Goal: Information Seeking & Learning: Find specific fact

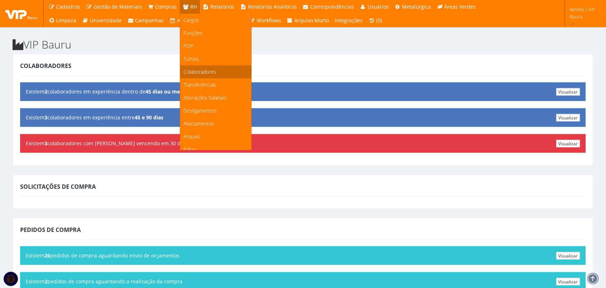
click at [189, 70] on span "Colaboradores" at bounding box center [200, 71] width 33 height 7
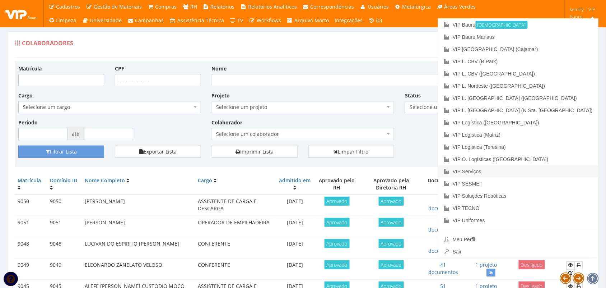
click at [543, 170] on link "VIP Serviços" at bounding box center [518, 171] width 160 height 12
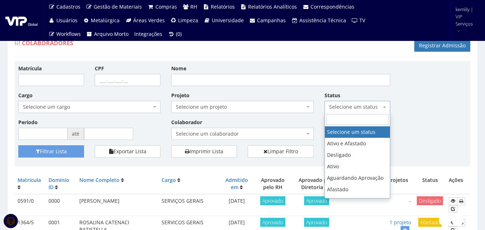
click at [345, 112] on span "Selecione um status" at bounding box center [358, 107] width 66 height 12
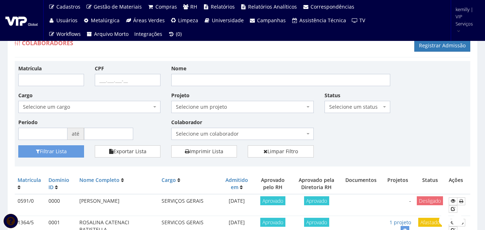
click at [405, 111] on div "Matrícula CPF Nome Cargo Selecione um cargo G0610 D0029 - 4110-05 - AGENTE DE A…" at bounding box center [242, 105] width 459 height 81
click at [220, 106] on span "Selecione um projeto" at bounding box center [240, 106] width 129 height 7
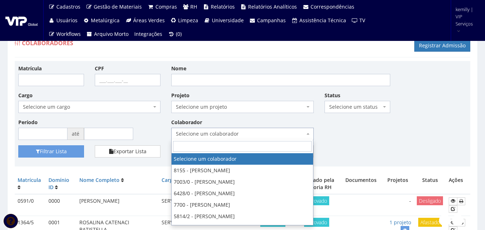
click at [246, 133] on span "Selecione um colaborador" at bounding box center [240, 133] width 129 height 7
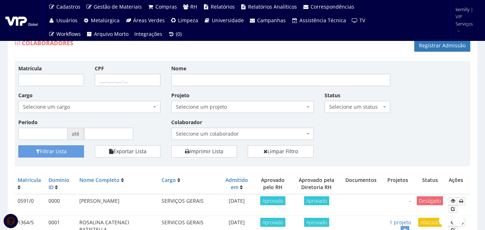
drag, startPoint x: 404, startPoint y: 144, endPoint x: 405, endPoint y: 153, distance: 9.1
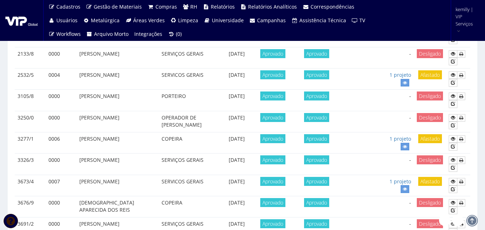
scroll to position [159, 0]
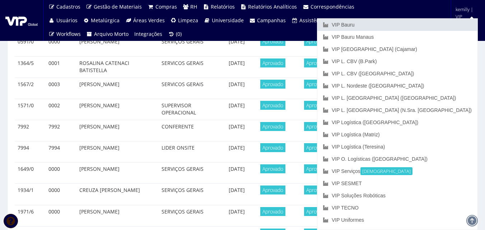
click at [424, 24] on link "VIP Bauru" at bounding box center [397, 25] width 160 height 12
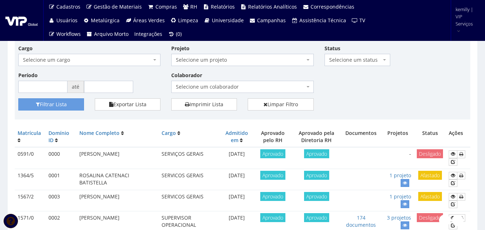
scroll to position [0, 0]
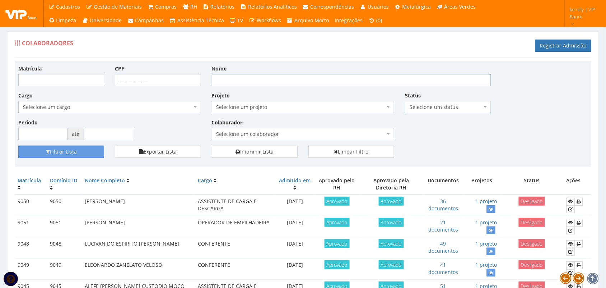
click at [259, 83] on input "Nome" at bounding box center [351, 80] width 279 height 12
type input "mateus"
click at [18, 145] on button "Filtrar Lista" at bounding box center [61, 151] width 86 height 12
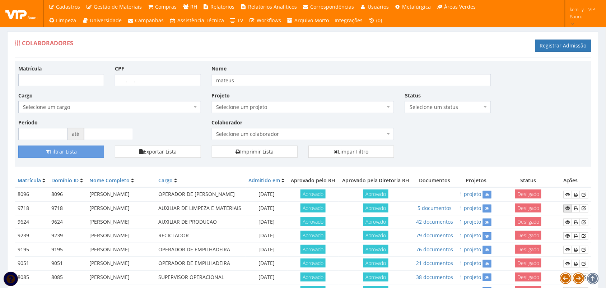
click at [568, 210] on icon at bounding box center [568, 207] width 4 height 5
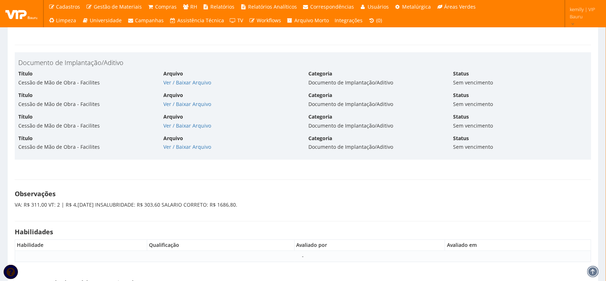
scroll to position [2996, 0]
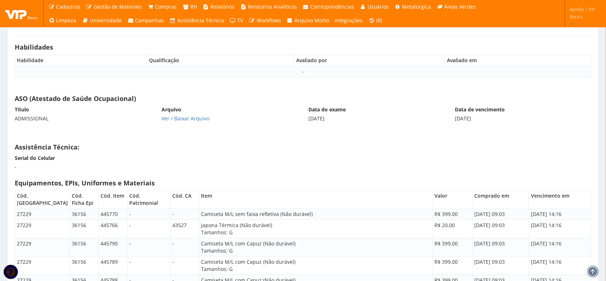
drag, startPoint x: 303, startPoint y: 110, endPoint x: 401, endPoint y: 123, distance: 98.8
click at [401, 123] on div "ASO (Atestado de Saúde Ocupacional) Título ADMISSIONAL Arquivo Ver / [GEOGRAPHI…" at bounding box center [302, 112] width 587 height 41
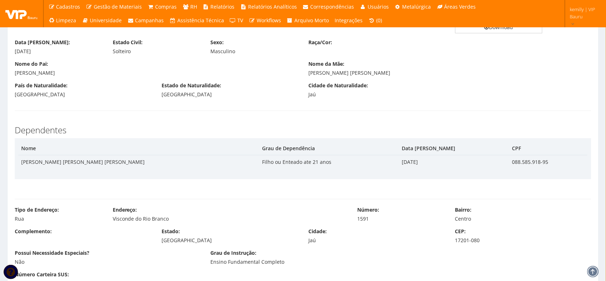
scroll to position [0, 0]
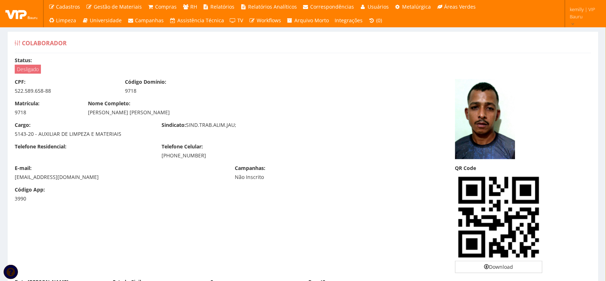
drag, startPoint x: 187, startPoint y: 126, endPoint x: 253, endPoint y: 129, distance: 66.5
click at [253, 129] on div "Sindicato: SIND.TRAB.ALIM.JAU;" at bounding box center [229, 125] width 147 height 9
drag, startPoint x: 225, startPoint y: 155, endPoint x: 214, endPoint y: 149, distance: 12.8
click at [225, 155] on div "(14) 99125-5332" at bounding box center [230, 155] width 136 height 7
drag, startPoint x: 160, startPoint y: 128, endPoint x: 252, endPoint y: 130, distance: 91.2
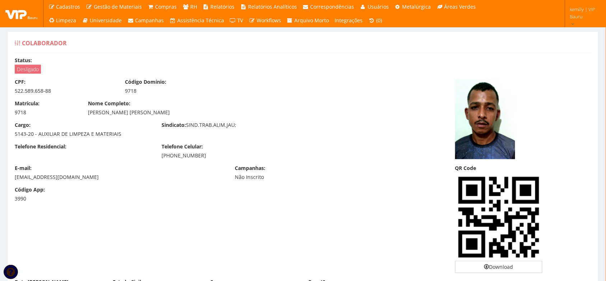
click at [252, 130] on div "Cargo: 5143-20 - AUXILIAR DE LIMPEZA E MATERIAIS Sindicato: SIND.TRAB.ALIM.JAU;" at bounding box center [229, 132] width 441 height 22
click at [187, 121] on div "Sindicato: SIND.TRAB.ALIM.JAU;" at bounding box center [229, 125] width 147 height 9
drag, startPoint x: 189, startPoint y: 122, endPoint x: 236, endPoint y: 128, distance: 47.0
click at [236, 128] on div "Sindicato: SIND.TRAB.ALIM.JAU;" at bounding box center [229, 125] width 147 height 9
drag, startPoint x: 222, startPoint y: 164, endPoint x: 171, endPoint y: 132, distance: 59.9
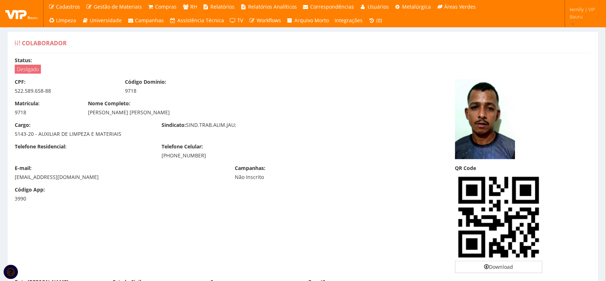
click at [221, 164] on div "E-mail: mouramateus639@gmail.com" at bounding box center [119, 172] width 220 height 16
drag, startPoint x: 162, startPoint y: 126, endPoint x: 184, endPoint y: 128, distance: 22.3
click at [184, 128] on label "Sindicato:" at bounding box center [174, 124] width 24 height 7
drag, startPoint x: 236, startPoint y: 168, endPoint x: 264, endPoint y: 169, distance: 28.0
click at [264, 169] on label "Campanhas:" at bounding box center [250, 167] width 31 height 7
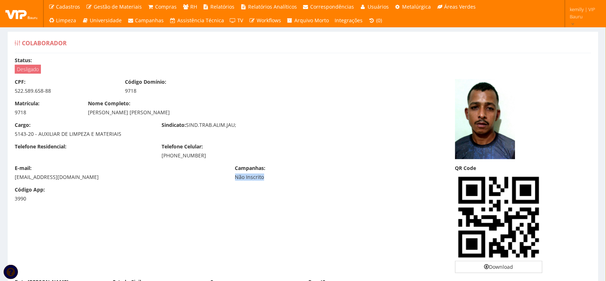
drag, startPoint x: 236, startPoint y: 178, endPoint x: 269, endPoint y: 179, distance: 33.0
click at [269, 179] on div "Não Inscrito" at bounding box center [284, 176] width 99 height 7
drag, startPoint x: 162, startPoint y: 146, endPoint x: 203, endPoint y: 149, distance: 41.4
click at [203, 149] on label "Telefone Celular:" at bounding box center [182, 146] width 41 height 7
drag, startPoint x: 89, startPoint y: 102, endPoint x: 128, endPoint y: 107, distance: 39.5
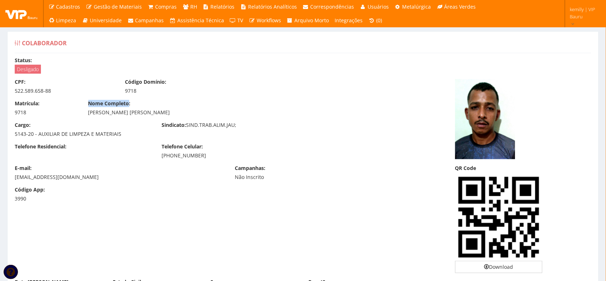
click at [128, 107] on label "Nome Completo:" at bounding box center [109, 103] width 42 height 7
drag, startPoint x: 126, startPoint y: 83, endPoint x: 165, endPoint y: 84, distance: 38.8
click at [165, 84] on label "Código Domínio:" at bounding box center [145, 81] width 41 height 7
drag, startPoint x: 125, startPoint y: 92, endPoint x: 139, endPoint y: 95, distance: 13.9
click at [139, 95] on div "CPF: 522.589.658-88 Código Domínio: 9718" at bounding box center [229, 89] width 441 height 22
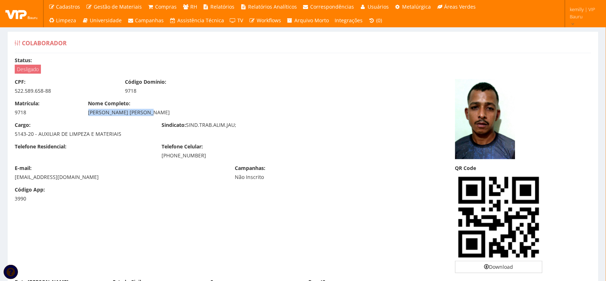
drag, startPoint x: 87, startPoint y: 112, endPoint x: 157, endPoint y: 111, distance: 70.7
click at [157, 111] on div "Nome Completo: MATEUS FELIPE DE MOURA" at bounding box center [230, 108] width 294 height 16
drag, startPoint x: 13, startPoint y: 81, endPoint x: 24, endPoint y: 84, distance: 10.8
click at [24, 84] on div "CPF: 522.589.658-88" at bounding box center [64, 86] width 110 height 16
drag, startPoint x: 15, startPoint y: 61, endPoint x: 30, endPoint y: 63, distance: 15.1
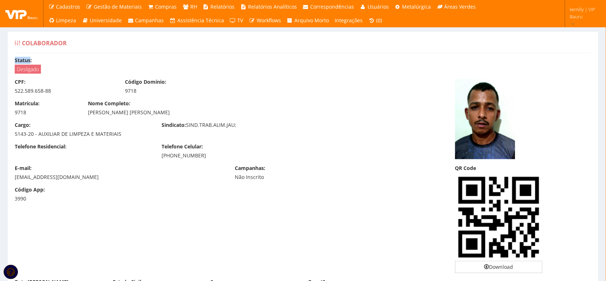
click at [30, 63] on label "Status:" at bounding box center [23, 60] width 17 height 7
drag, startPoint x: 15, startPoint y: 92, endPoint x: 49, endPoint y: 93, distance: 34.1
click at [49, 93] on div "522.589.658-88" at bounding box center [64, 90] width 99 height 7
drag, startPoint x: 14, startPoint y: 135, endPoint x: 32, endPoint y: 135, distance: 18.7
click at [32, 135] on div "Cargo: 5143-20 - AUXILIAR DE LIMPEZA E MATERIAIS" at bounding box center [82, 129] width 147 height 16
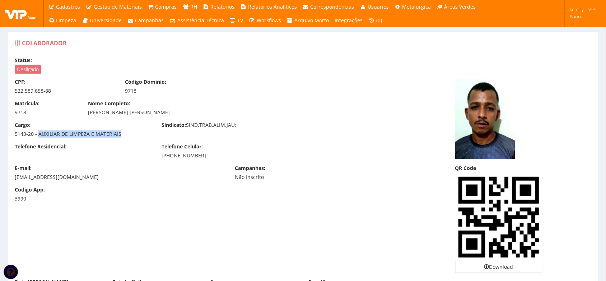
drag, startPoint x: 39, startPoint y: 134, endPoint x: 124, endPoint y: 136, distance: 85.1
click at [124, 136] on div "5143-20 - AUXILIAR DE LIMPEZA E MATERIAIS" at bounding box center [83, 133] width 136 height 7
drag, startPoint x: 14, startPoint y: 177, endPoint x: 87, endPoint y: 178, distance: 73.6
click at [87, 178] on div "E-mail: mouramateus639@gmail.com" at bounding box center [119, 172] width 220 height 16
click at [87, 162] on div "Telefone Residencial: Telefone Celular: (14) 99125-5332" at bounding box center [229, 154] width 441 height 22
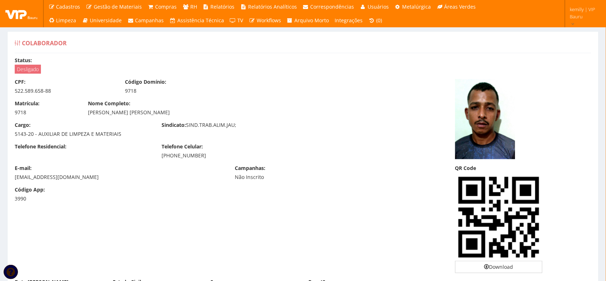
drag, startPoint x: 236, startPoint y: 73, endPoint x: 225, endPoint y: 175, distance: 102.8
drag, startPoint x: 91, startPoint y: 50, endPoint x: 163, endPoint y: 53, distance: 71.8
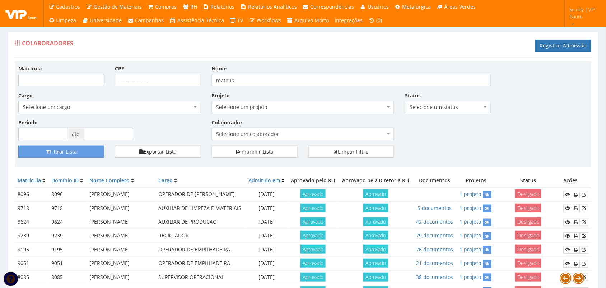
drag, startPoint x: 205, startPoint y: 49, endPoint x: 207, endPoint y: 58, distance: 9.2
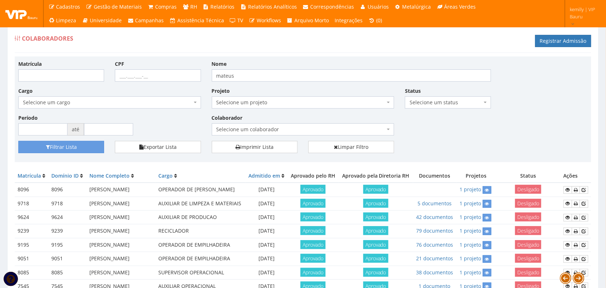
scroll to position [9, 0]
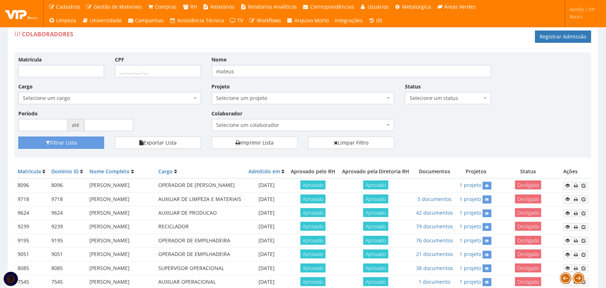
drag, startPoint x: 422, startPoint y: 158, endPoint x: 422, endPoint y: 176, distance: 18.0
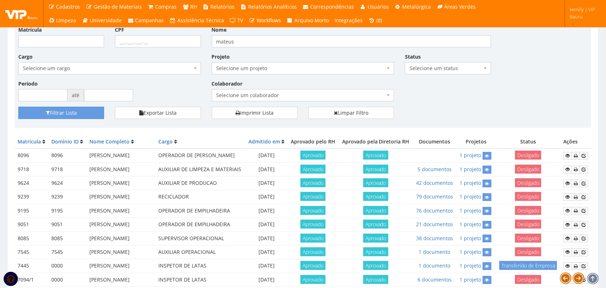
scroll to position [0, 0]
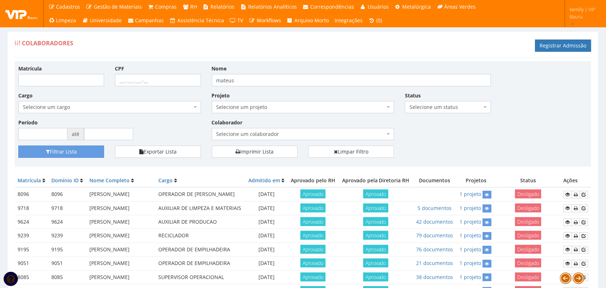
drag, startPoint x: 463, startPoint y: 157, endPoint x: 463, endPoint y: 169, distance: 12.6
drag, startPoint x: 558, startPoint y: 170, endPoint x: 561, endPoint y: 213, distance: 42.8
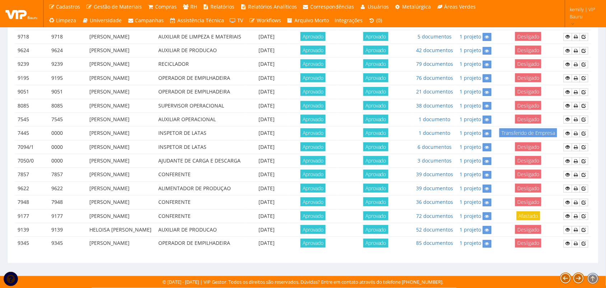
scroll to position [311, 0]
click at [528, 257] on div "Matrícula Domínio ID Nome Completo Cargo Admitido em Aprovado pelo RH Aprovado …" at bounding box center [303, 130] width 577 height 255
drag, startPoint x: 332, startPoint y: 246, endPoint x: 331, endPoint y: 227, distance: 19.1
drag, startPoint x: 468, startPoint y: 251, endPoint x: 466, endPoint y: 230, distance: 21.3
drag, startPoint x: 37, startPoint y: 246, endPoint x: 37, endPoint y: 239, distance: 7.2
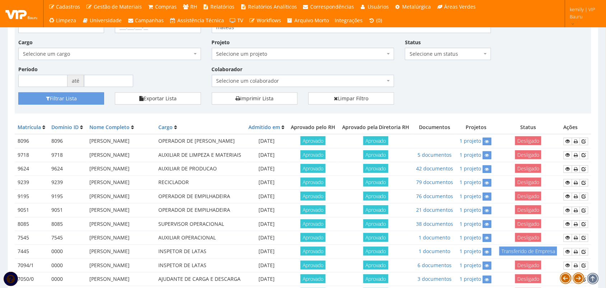
scroll to position [0, 0]
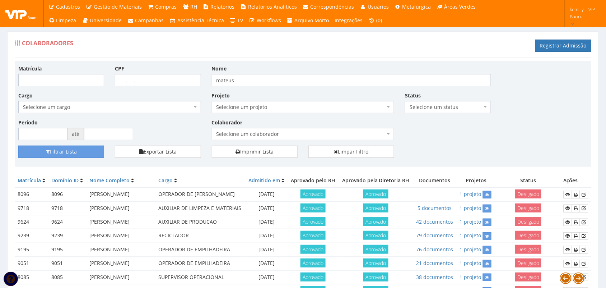
drag, startPoint x: 13, startPoint y: 168, endPoint x: 13, endPoint y: 179, distance: 10.8
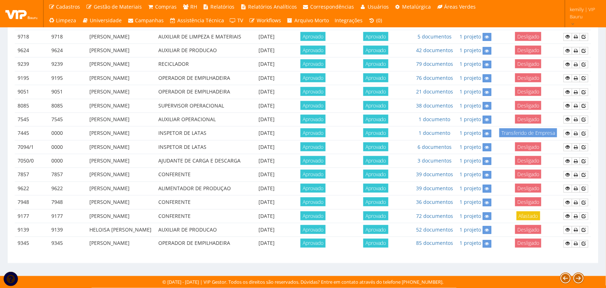
scroll to position [311, 0]
drag, startPoint x: 196, startPoint y: 246, endPoint x: 197, endPoint y: 166, distance: 80.1
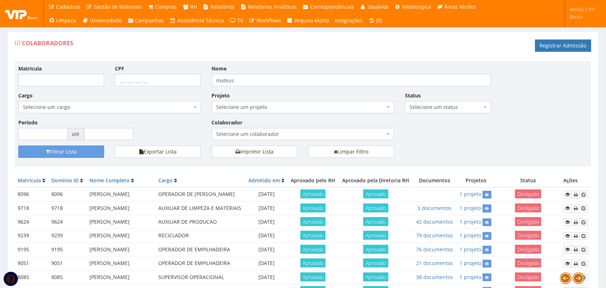
drag, startPoint x: 303, startPoint y: 55, endPoint x: 303, endPoint y: 71, distance: 15.8
drag, startPoint x: 503, startPoint y: 52, endPoint x: 508, endPoint y: 73, distance: 21.4
drag, startPoint x: 555, startPoint y: 72, endPoint x: 59, endPoint y: 103, distance: 496.8
click at [59, 103] on div "Matrícula CPF Nome mateus Cargo Selecione um cargo G1225 D0029 - 4110-05 - AGEN…" at bounding box center [303, 105] width 580 height 81
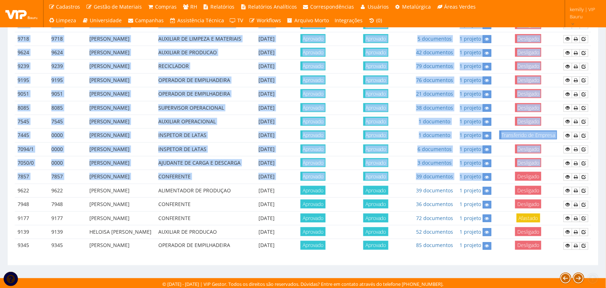
scroll to position [311, 0]
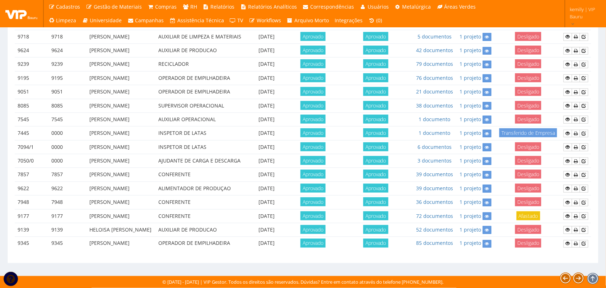
drag, startPoint x: 10, startPoint y: 34, endPoint x: 535, endPoint y: 250, distance: 568.2
click at [535, 250] on div "Colaboradores Registrar Admissão Matrícula CPF Nome mateus Cargo Selecione um c…" at bounding box center [303, 61] width 592 height 403
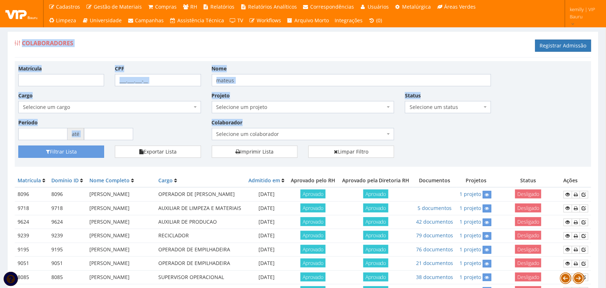
click at [512, 140] on div "Matrícula CPF Nome mateus Cargo Selecione um cargo G1225 D0029 - 4110-05 - AGEN…" at bounding box center [303, 105] width 580 height 81
drag, startPoint x: 441, startPoint y: 134, endPoint x: 435, endPoint y: 136, distance: 5.7
click at [441, 135] on div "Matrícula CPF Nome mateus Cargo Selecione um cargo G1225 D0029 - 4110-05 - AGEN…" at bounding box center [303, 105] width 580 height 81
click at [413, 215] on td "Aprovado" at bounding box center [376, 208] width 74 height 14
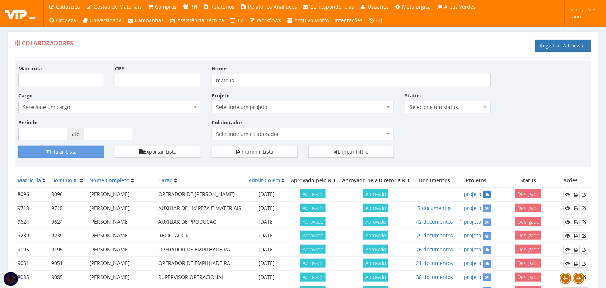
click at [485, 198] on link at bounding box center [487, 195] width 9 height 8
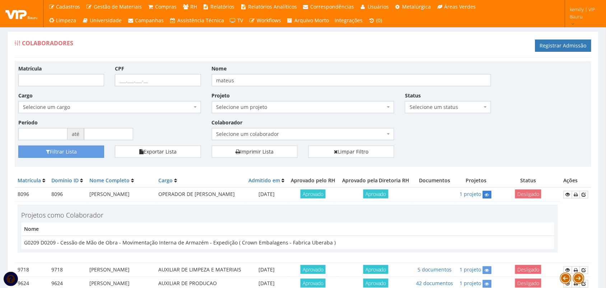
click at [489, 197] on icon at bounding box center [487, 194] width 4 height 5
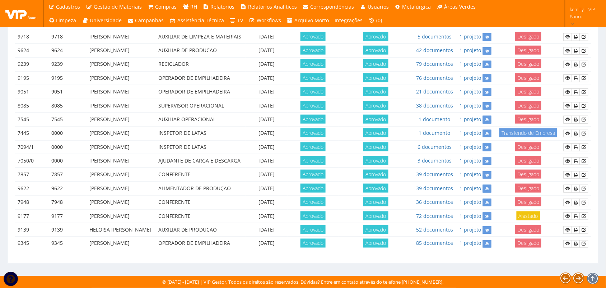
scroll to position [311, 0]
click at [428, 157] on link "3 documentos" at bounding box center [435, 160] width 34 height 7
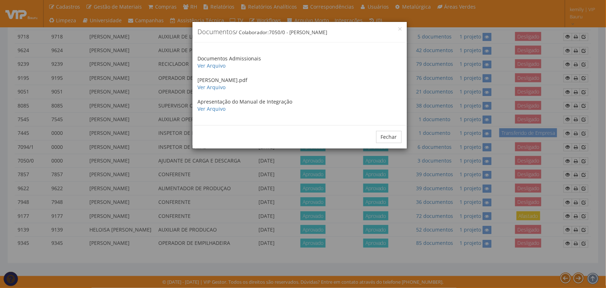
click at [423, 166] on div "× Documentos / Colaborador: 7050/0 - MATEUS GABRIEL CARVALHO Documentos Admissi…" at bounding box center [303, 144] width 606 height 288
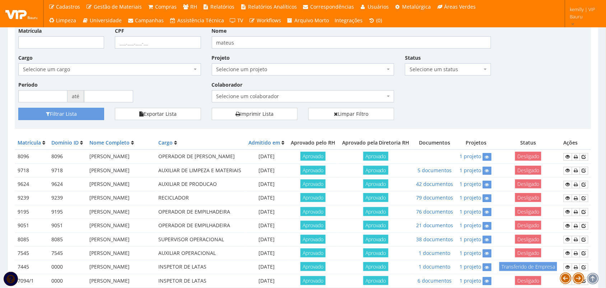
scroll to position [0, 0]
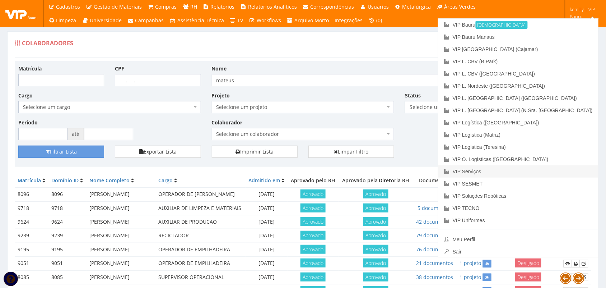
click at [529, 173] on link "VIP Serviços" at bounding box center [518, 171] width 160 height 12
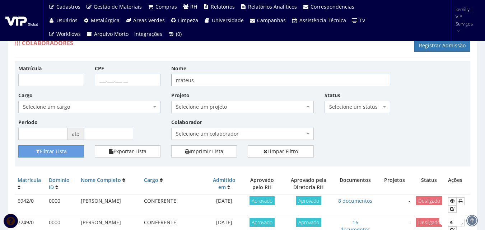
drag, startPoint x: 181, startPoint y: 78, endPoint x: 149, endPoint y: 77, distance: 32.7
click at [149, 77] on div "Matrícula CPF Nome mateus Cargo Selecione um cargo G0610 D0029 - 4110-05 - AGEN…" at bounding box center [242, 105] width 459 height 81
type input "marco"
click at [18, 145] on button "Filtrar Lista" at bounding box center [51, 151] width 66 height 12
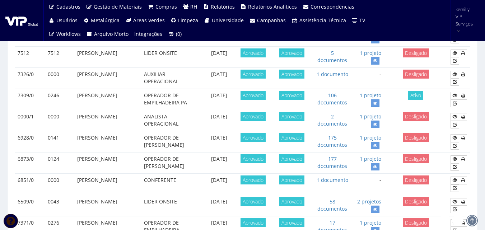
scroll to position [498, 0]
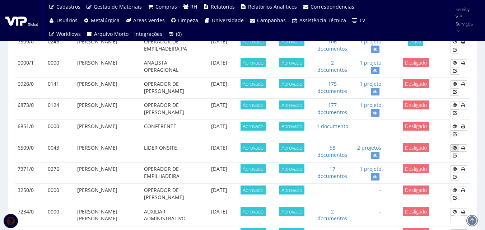
click at [455, 150] on icon at bounding box center [455, 147] width 4 height 5
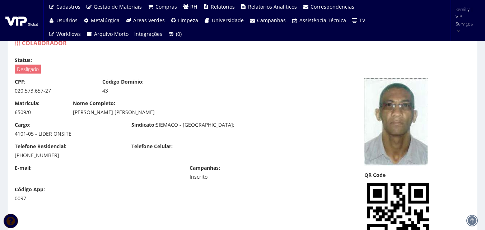
drag, startPoint x: 166, startPoint y: 205, endPoint x: 139, endPoint y: 220, distance: 30.2
click at [166, 205] on div "Código App: 0097" at bounding box center [184, 197] width 350 height 22
click at [225, 157] on div "Telefone Residencial: [PHONE_NUMBER] Telefone Celular:" at bounding box center [184, 154] width 350 height 22
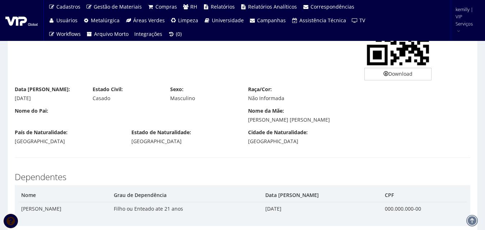
scroll to position [144, 0]
